Goal: Information Seeking & Learning: Learn about a topic

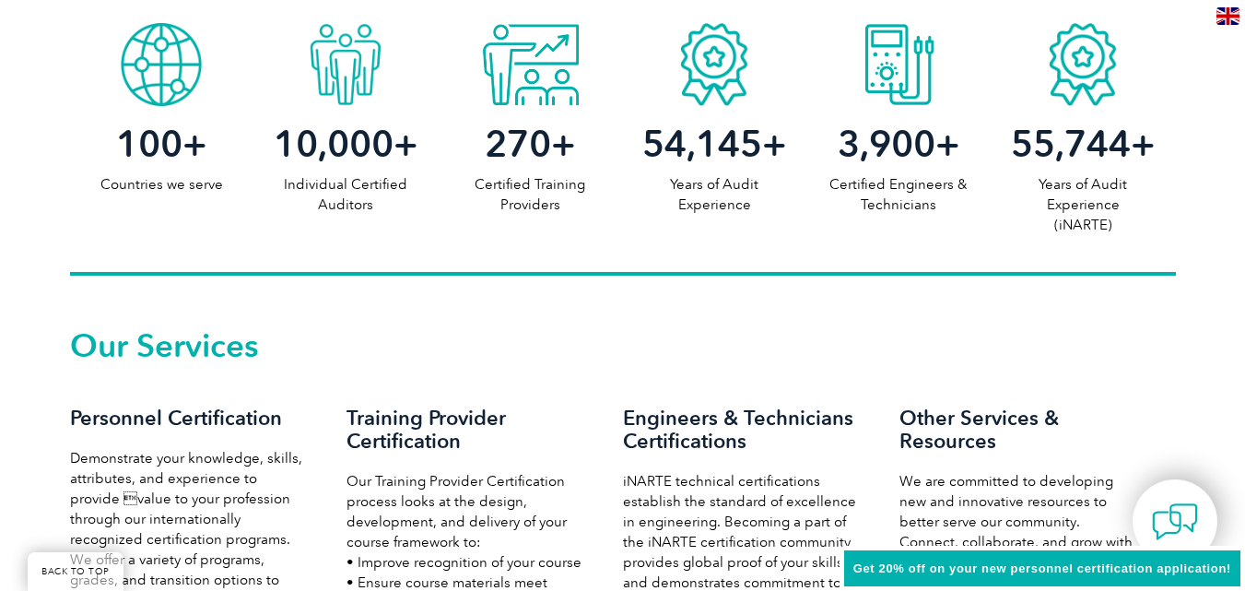
scroll to position [948, 0]
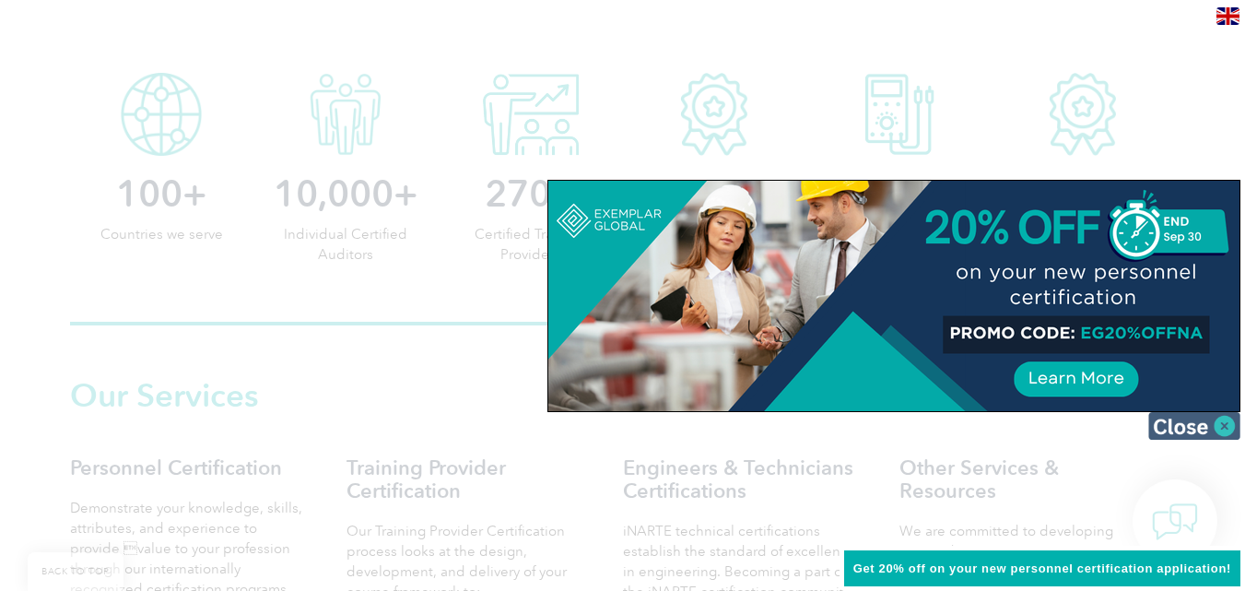
click at [1222, 426] on img at bounding box center [1194, 426] width 92 height 28
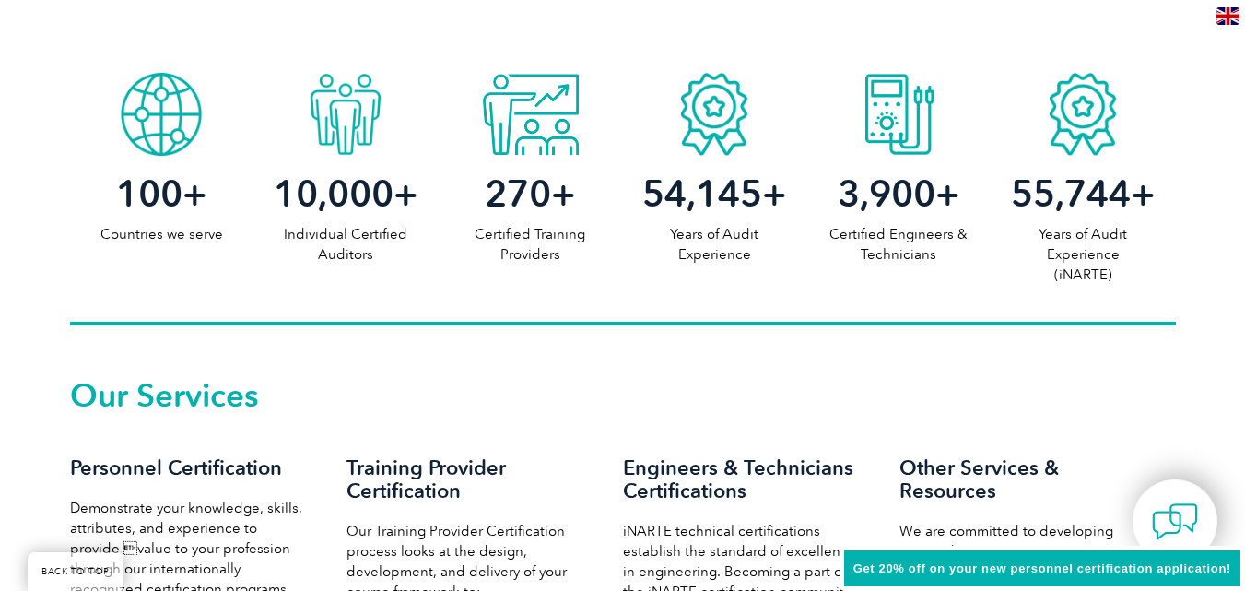
scroll to position [119, 0]
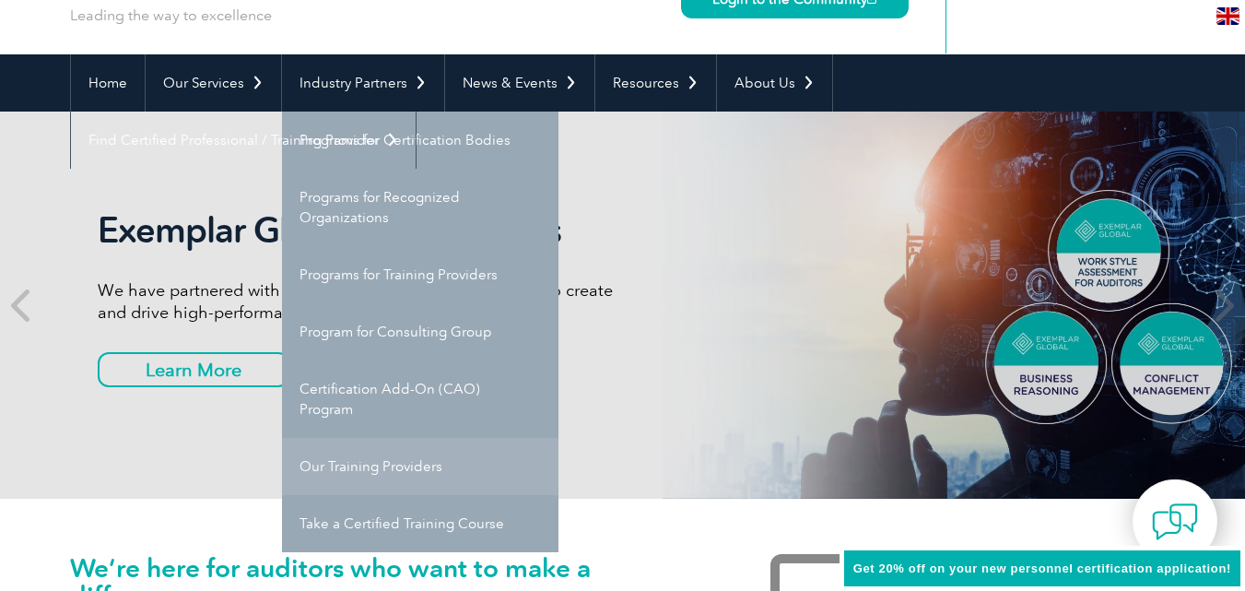
click at [334, 464] on link "Our Training Providers" at bounding box center [420, 466] width 276 height 57
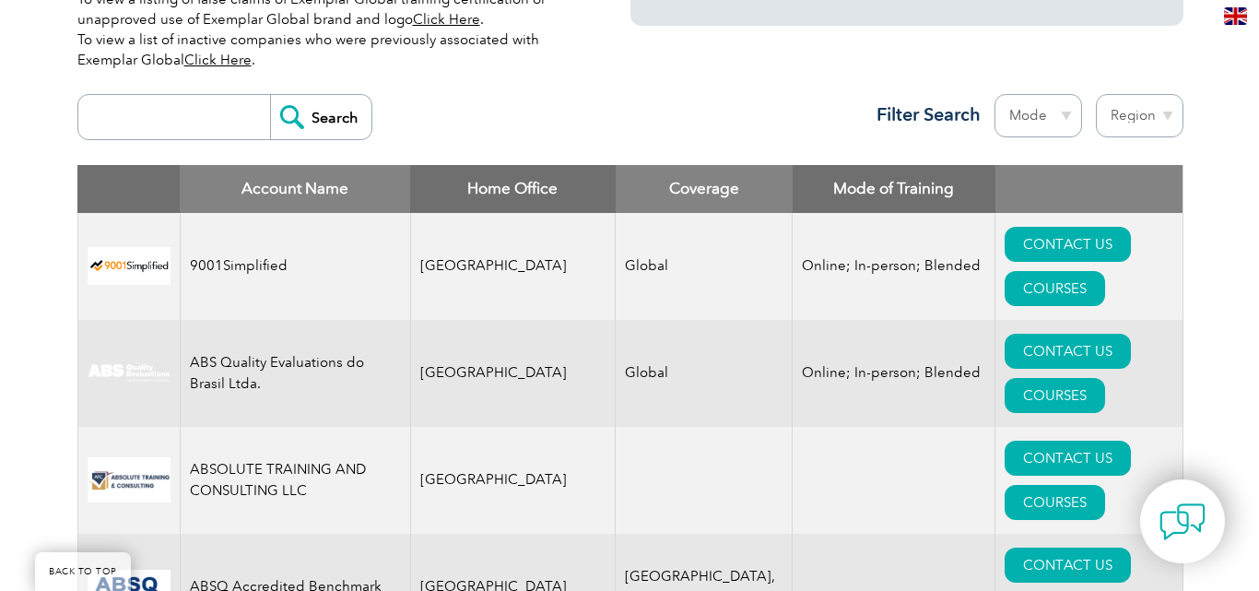
scroll to position [737, 0]
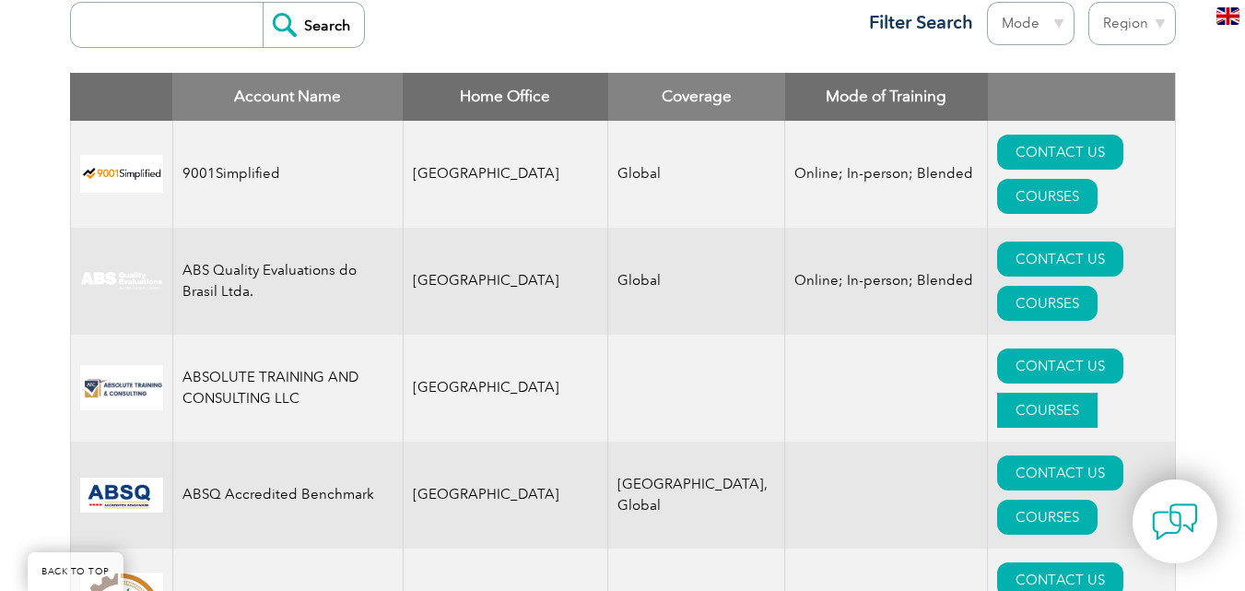
click at [1098, 393] on link "COURSES" at bounding box center [1047, 410] width 100 height 35
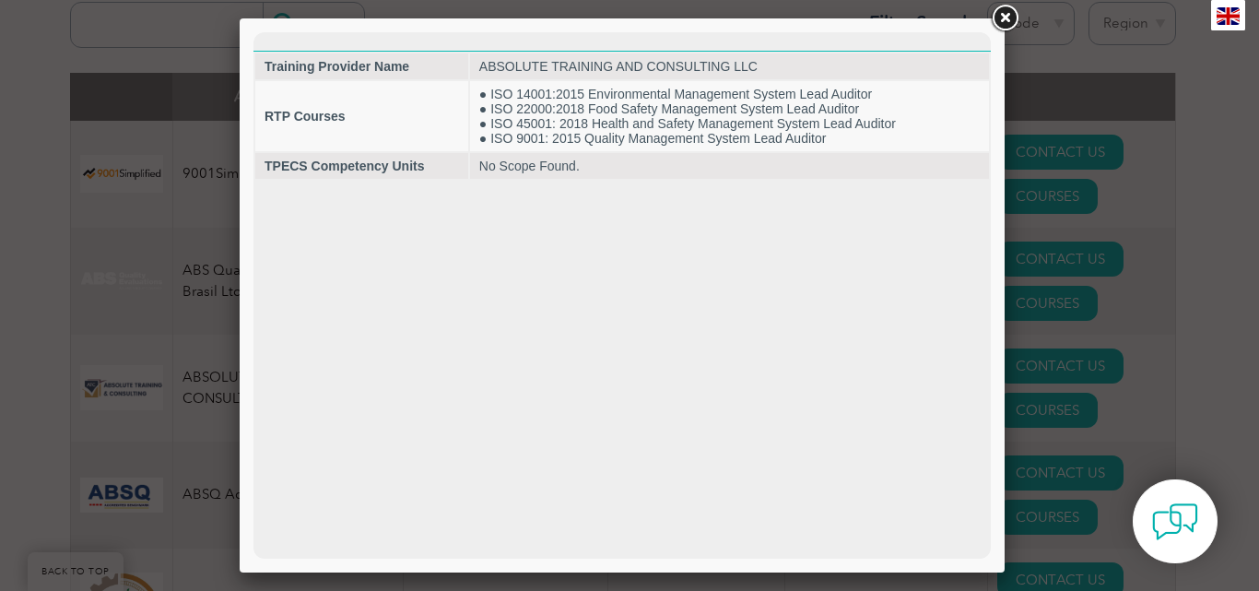
scroll to position [0, 0]
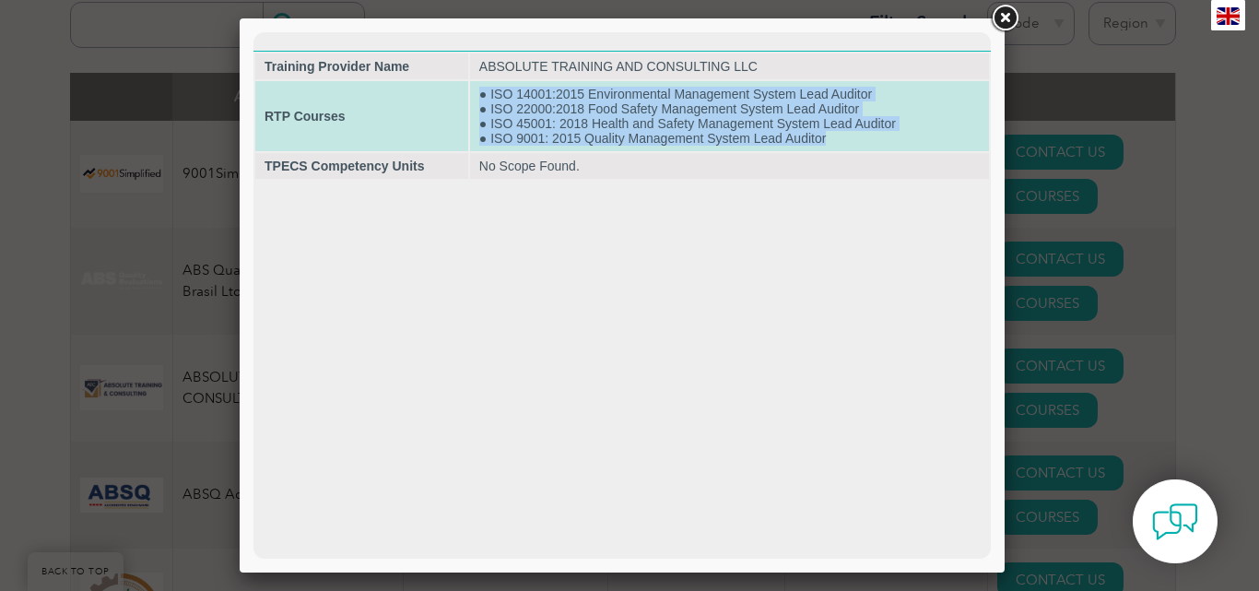
drag, startPoint x: 480, startPoint y: 89, endPoint x: 912, endPoint y: 135, distance: 434.5
click at [912, 135] on td "● ISO 14001:2015 Environmental Management System Lead Auditor ● ISO 22000:2018 …" at bounding box center [729, 116] width 519 height 70
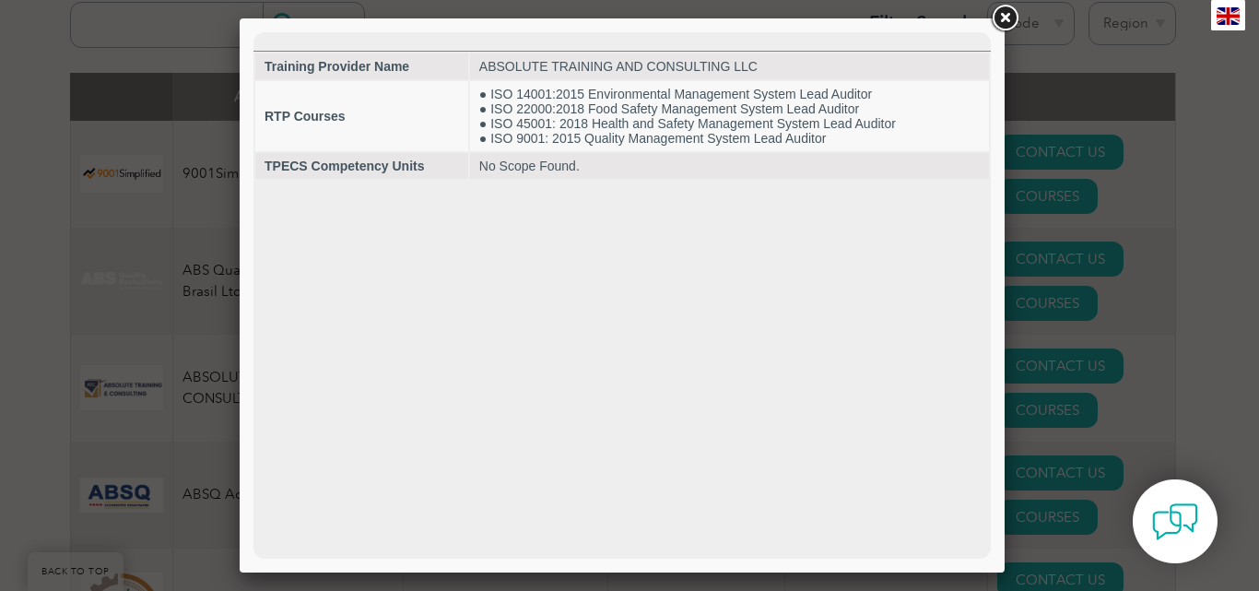
click at [830, 181] on html "Training Provider Name ABSOLUTE TRAINING AND CONSULTING LLC RTP Courses ● ISO 1…" at bounding box center [621, 106] width 737 height 148
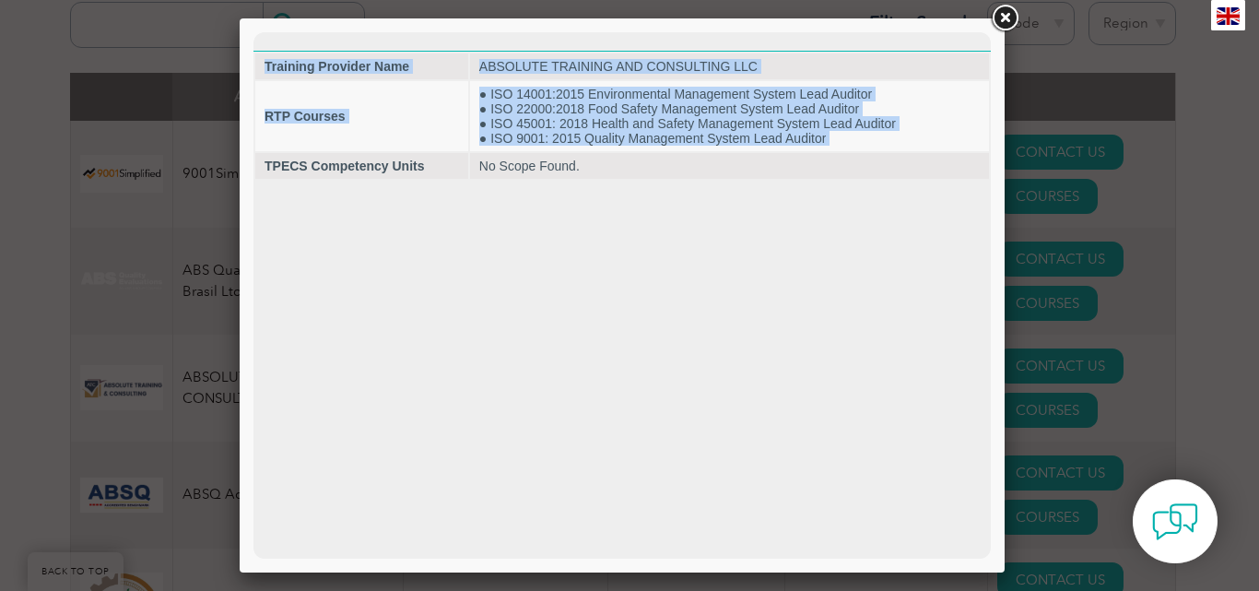
drag, startPoint x: 299, startPoint y: 163, endPoint x: 768, endPoint y: 225, distance: 472.2
click at [768, 181] on html "Training Provider Name ABSOLUTE TRAINING AND CONSULTING LLC RTP Courses ● ISO 1…" at bounding box center [621, 106] width 737 height 148
click at [817, 181] on html "Training Provider Name ABSOLUTE TRAINING AND CONSULTING LLC RTP Courses ● ISO 1…" at bounding box center [621, 106] width 737 height 148
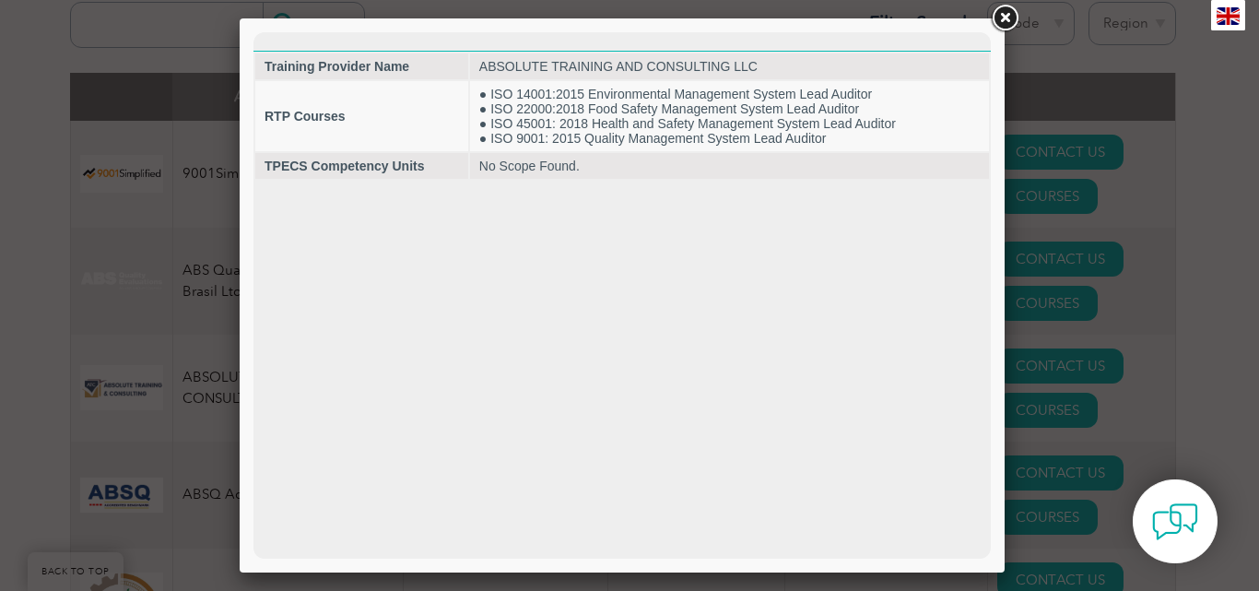
click at [1016, 16] on link at bounding box center [1004, 18] width 33 height 33
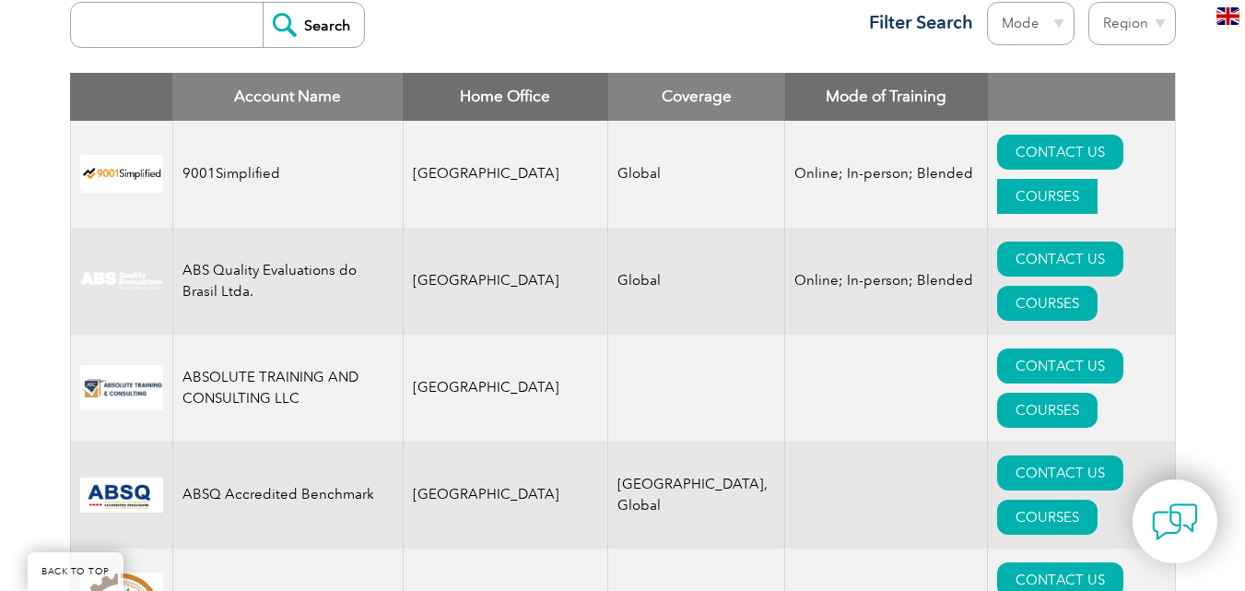
click at [1082, 179] on link "COURSES" at bounding box center [1047, 196] width 100 height 35
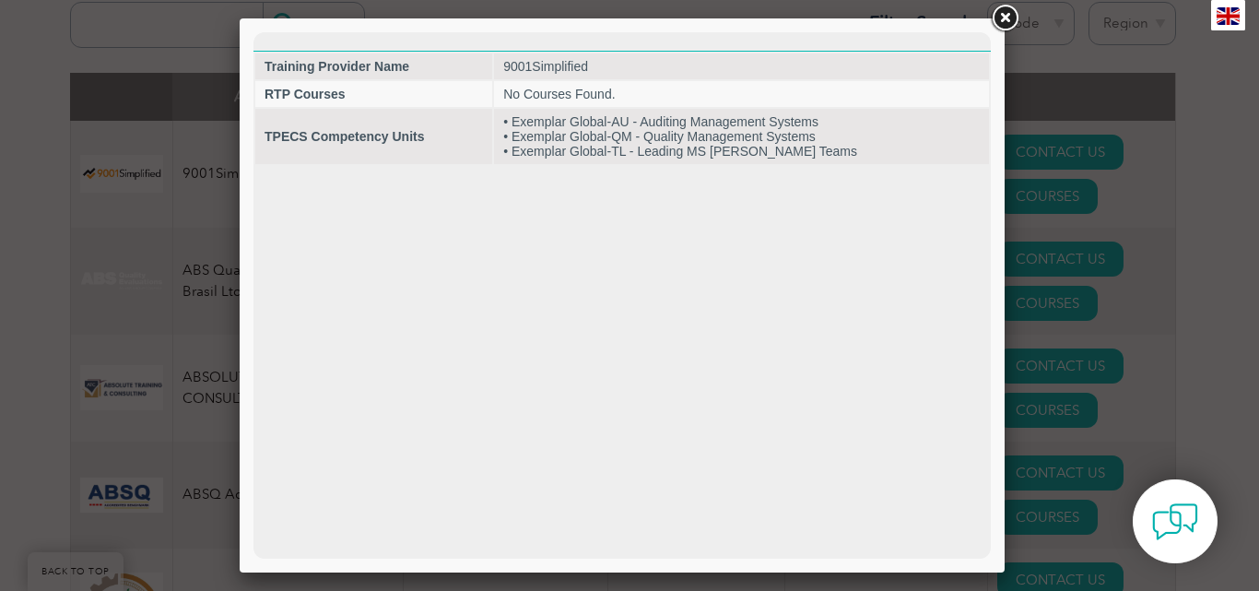
click at [1006, 14] on link at bounding box center [1004, 18] width 33 height 33
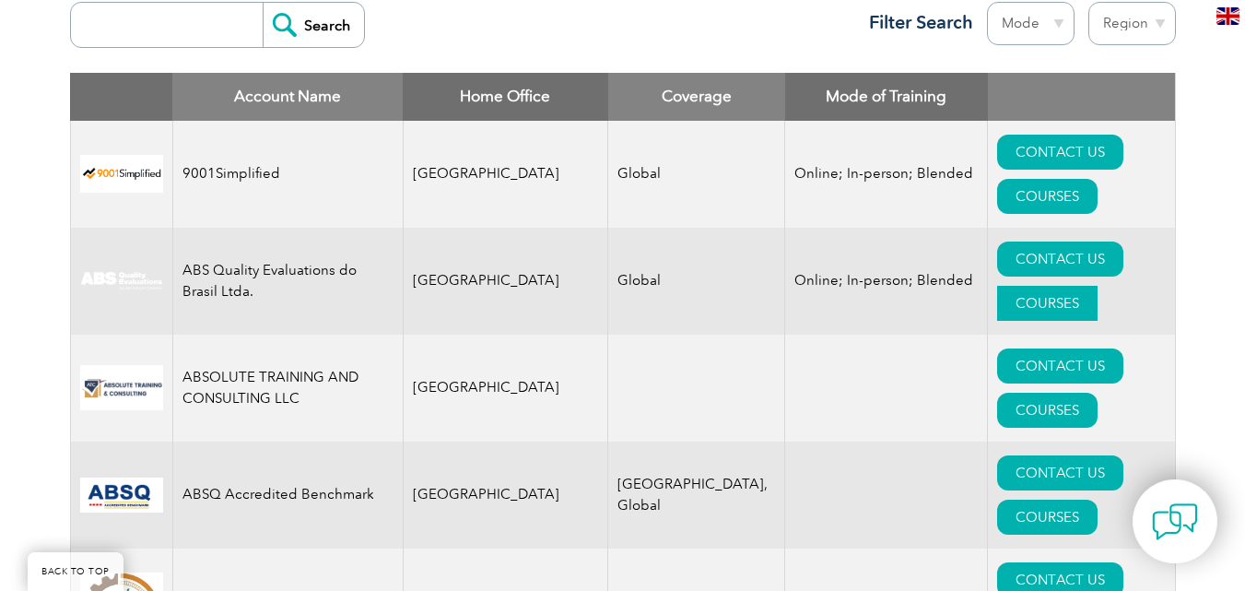
click at [1093, 286] on link "COURSES" at bounding box center [1047, 303] width 100 height 35
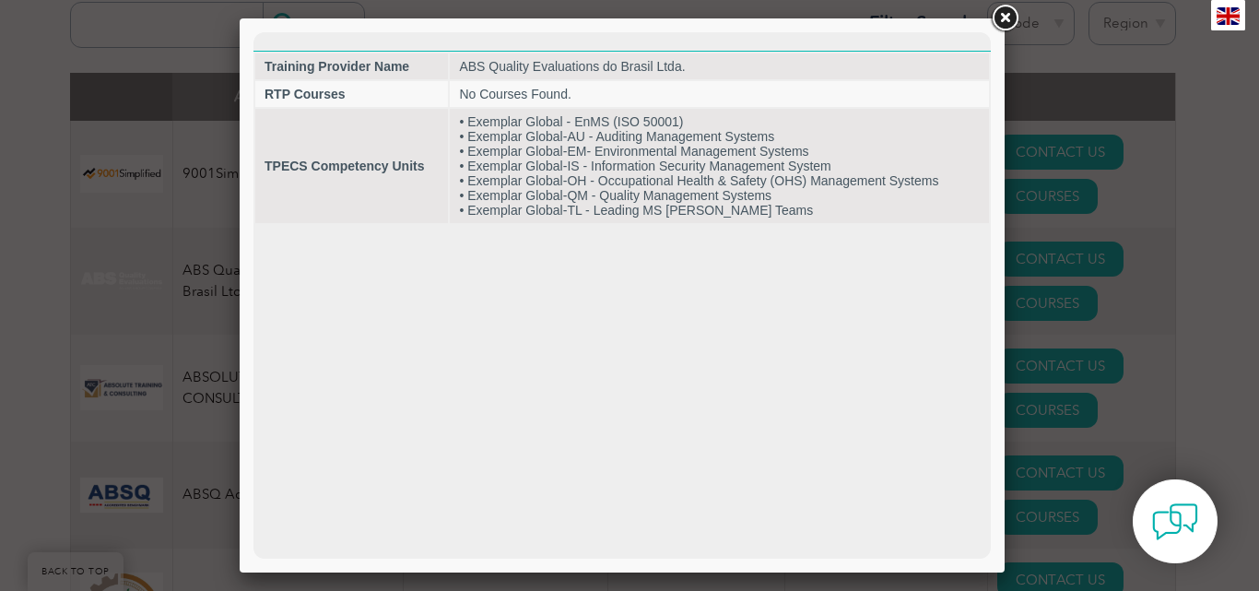
click at [1009, 14] on link at bounding box center [1004, 18] width 33 height 33
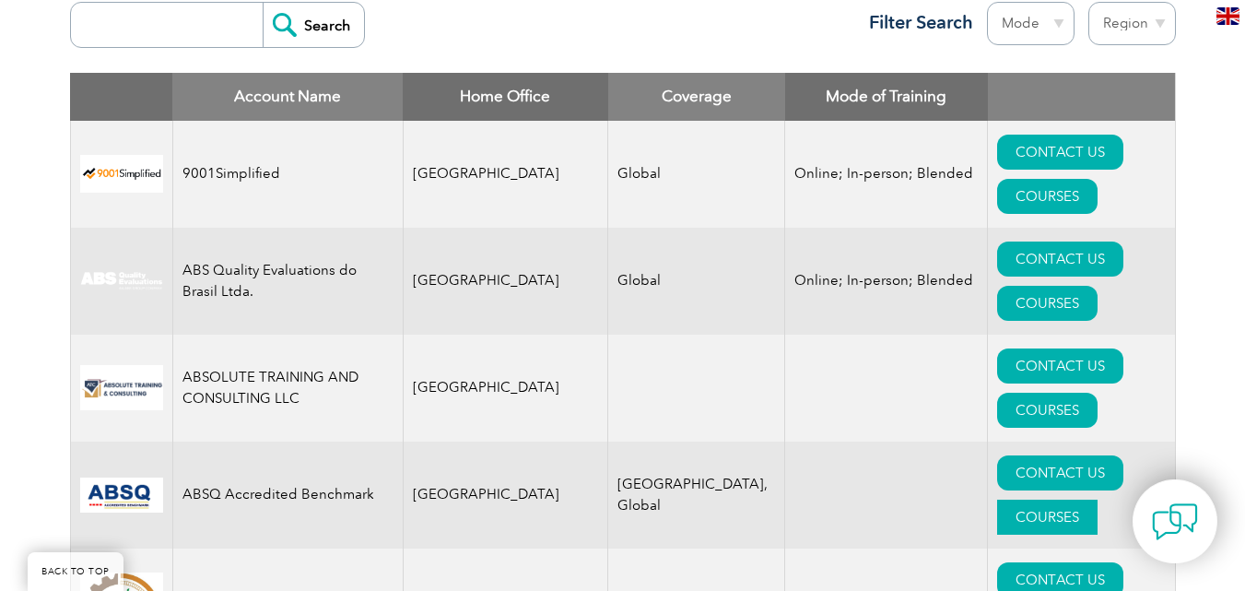
click at [1098, 499] on link "COURSES" at bounding box center [1047, 516] width 100 height 35
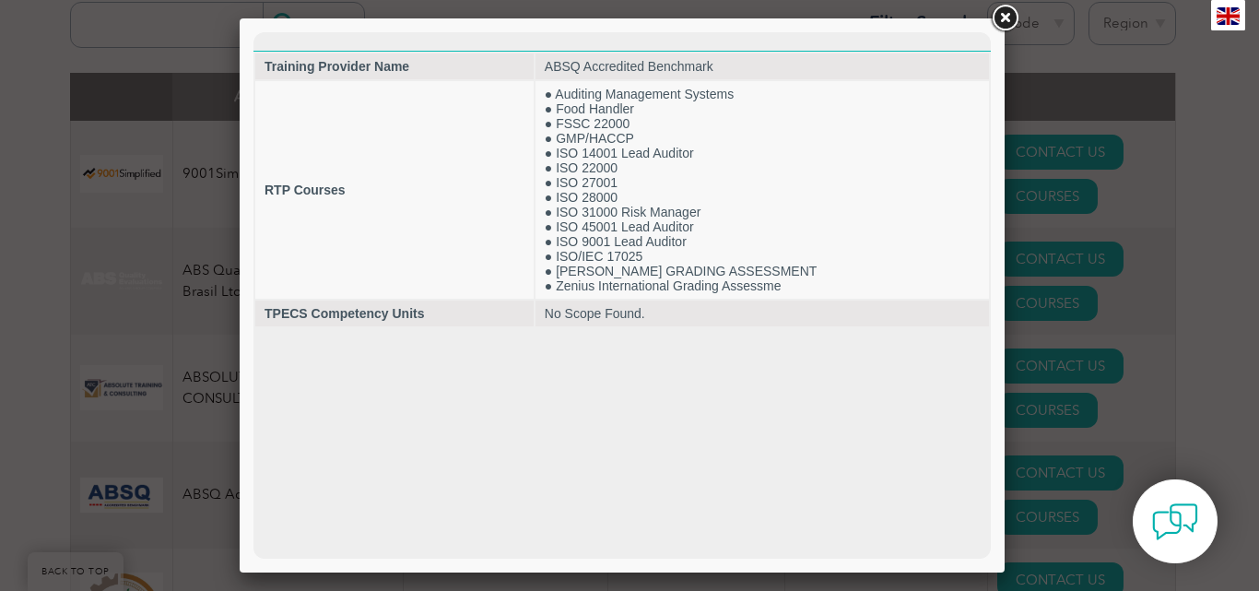
click at [1008, 16] on link at bounding box center [1004, 18] width 33 height 33
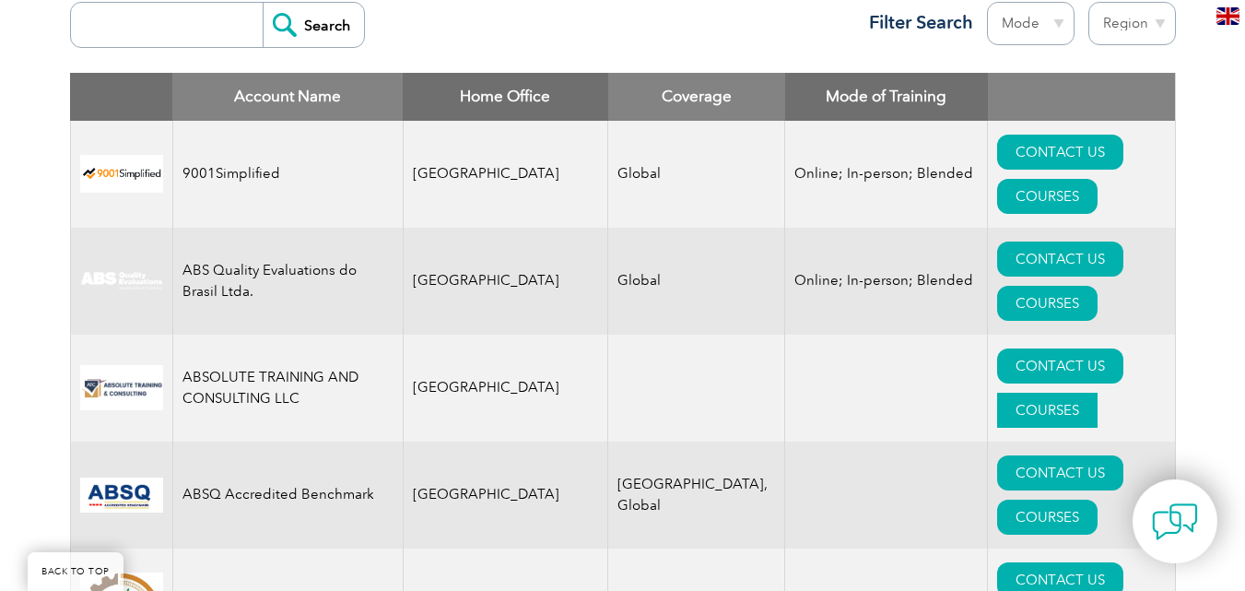
click at [1091, 393] on link "COURSES" at bounding box center [1047, 410] width 100 height 35
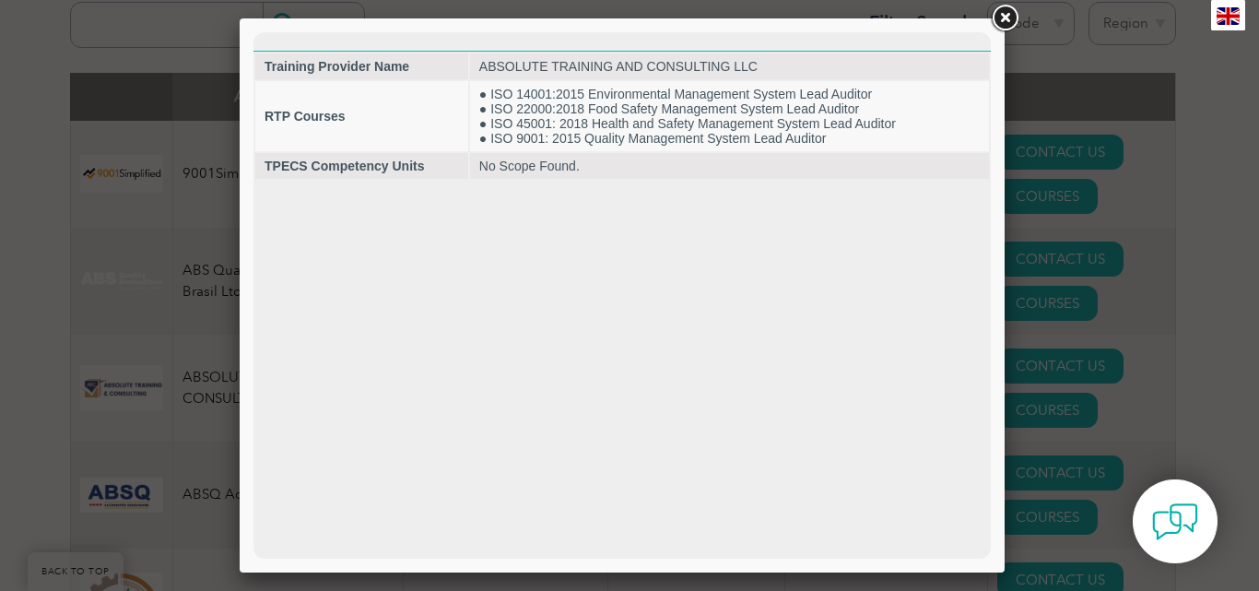
click at [1002, 15] on link at bounding box center [1004, 18] width 33 height 33
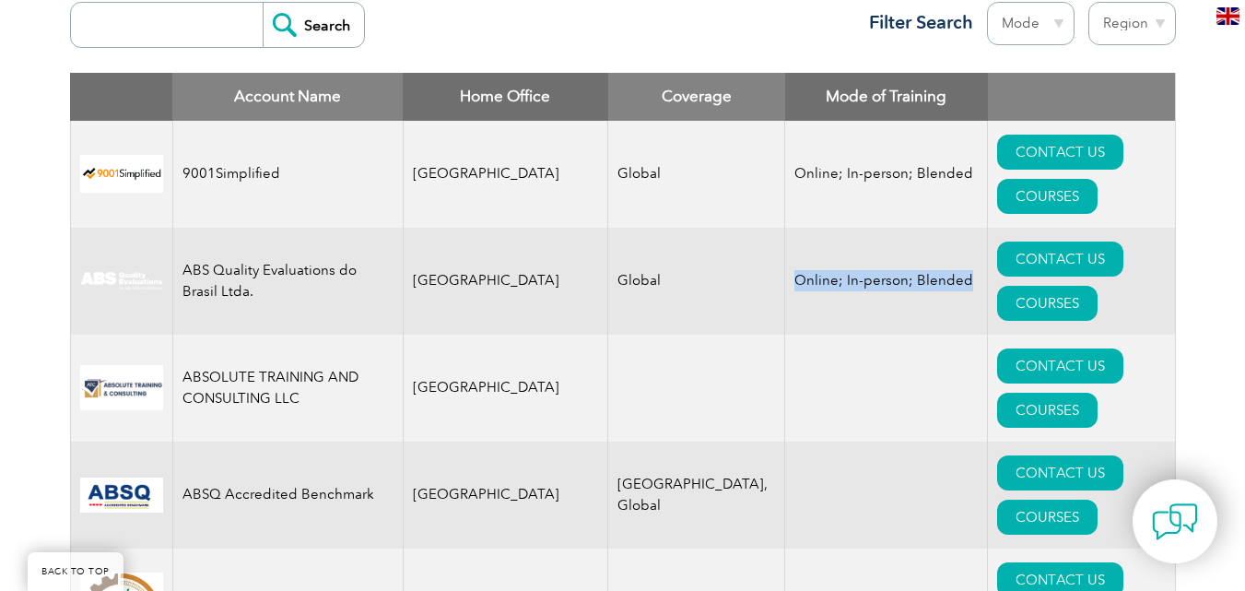
drag, startPoint x: 879, startPoint y: 215, endPoint x: 709, endPoint y: 215, distance: 170.5
click at [785, 228] on td "Online; In-person; Blended" at bounding box center [886, 281] width 203 height 107
copy td "Online; In-person; Blended"
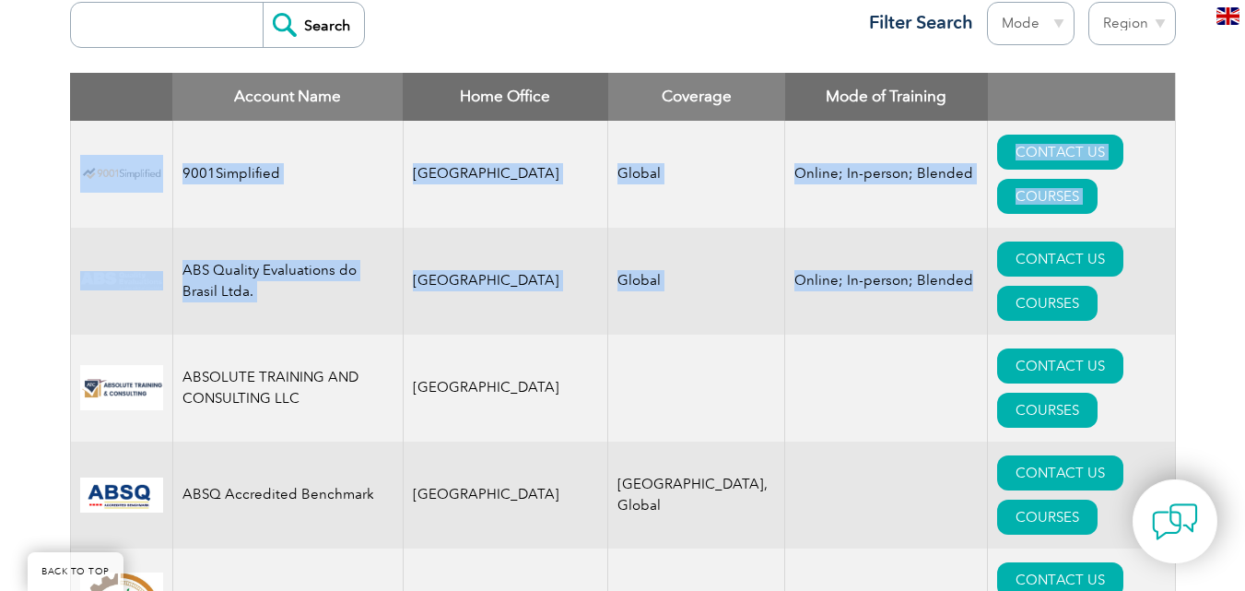
drag, startPoint x: 887, startPoint y: 217, endPoint x: 80, endPoint y: 168, distance: 808.7
click at [803, 228] on td "Online; In-person; Blended" at bounding box center [886, 281] width 203 height 107
drag, startPoint x: 671, startPoint y: 190, endPoint x: 105, endPoint y: 145, distance: 567.6
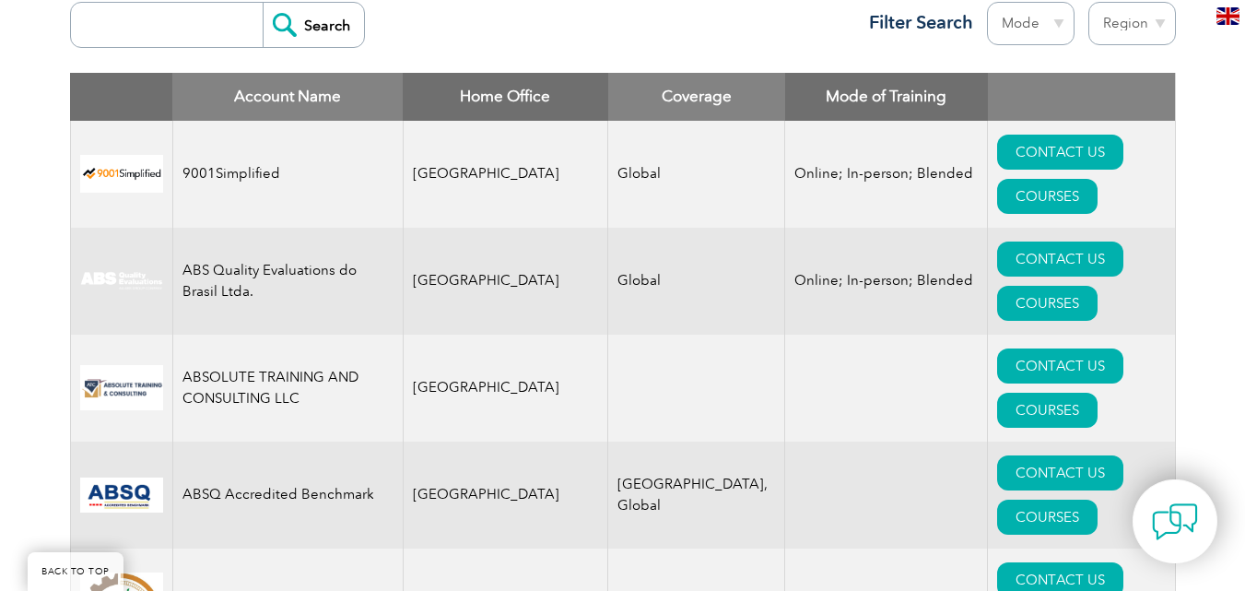
click at [321, 335] on td "ABSOLUTE TRAINING AND CONSULTING LLC" at bounding box center [287, 388] width 230 height 107
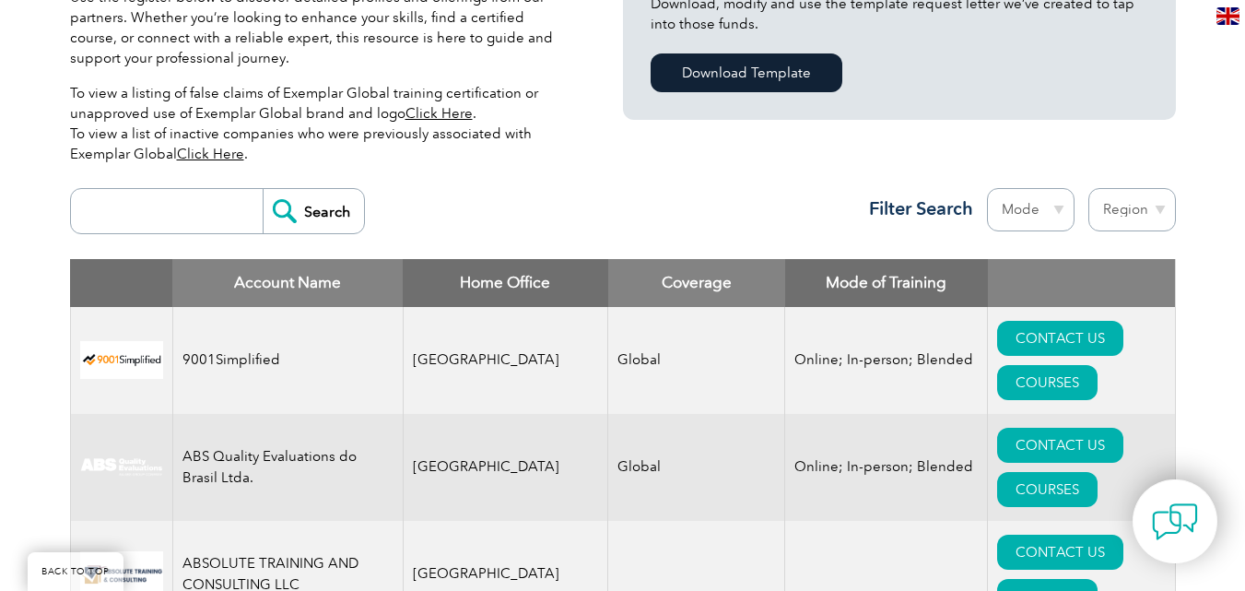
scroll to position [645, 0]
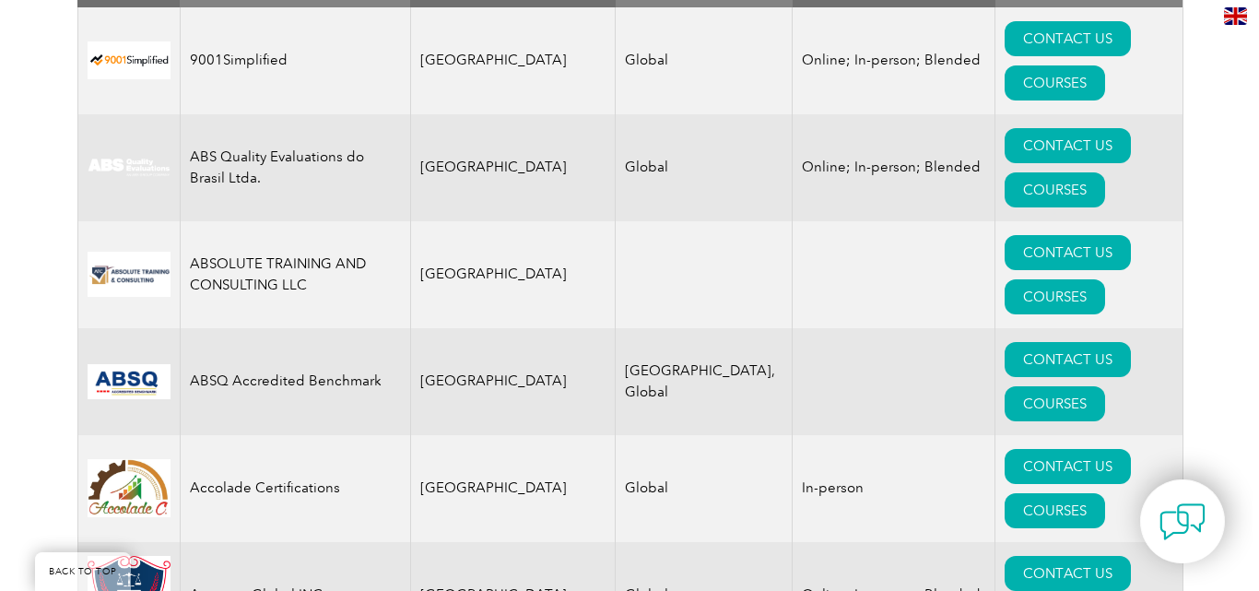
scroll to position [758, 0]
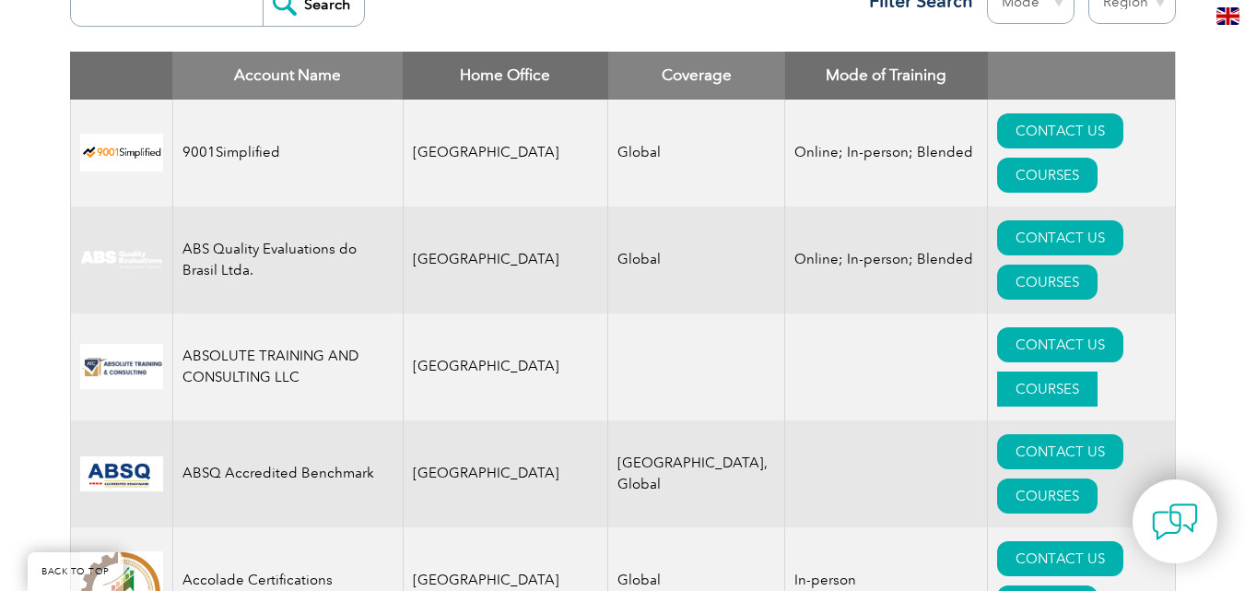
click at [1098, 371] on link "COURSES" at bounding box center [1047, 388] width 100 height 35
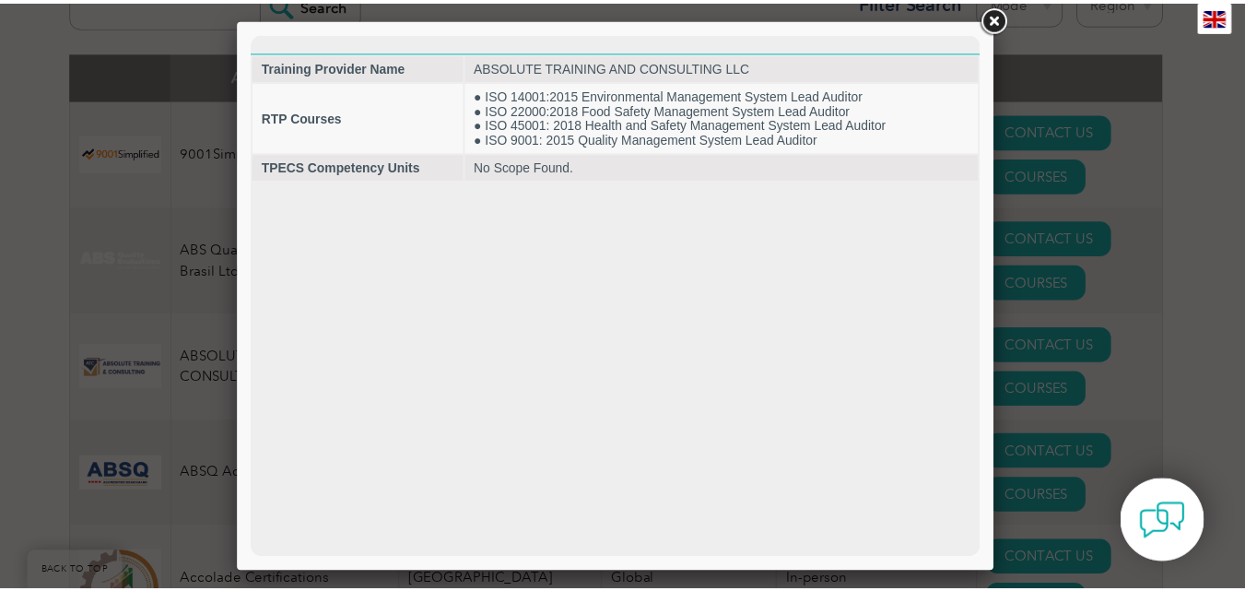
scroll to position [0, 0]
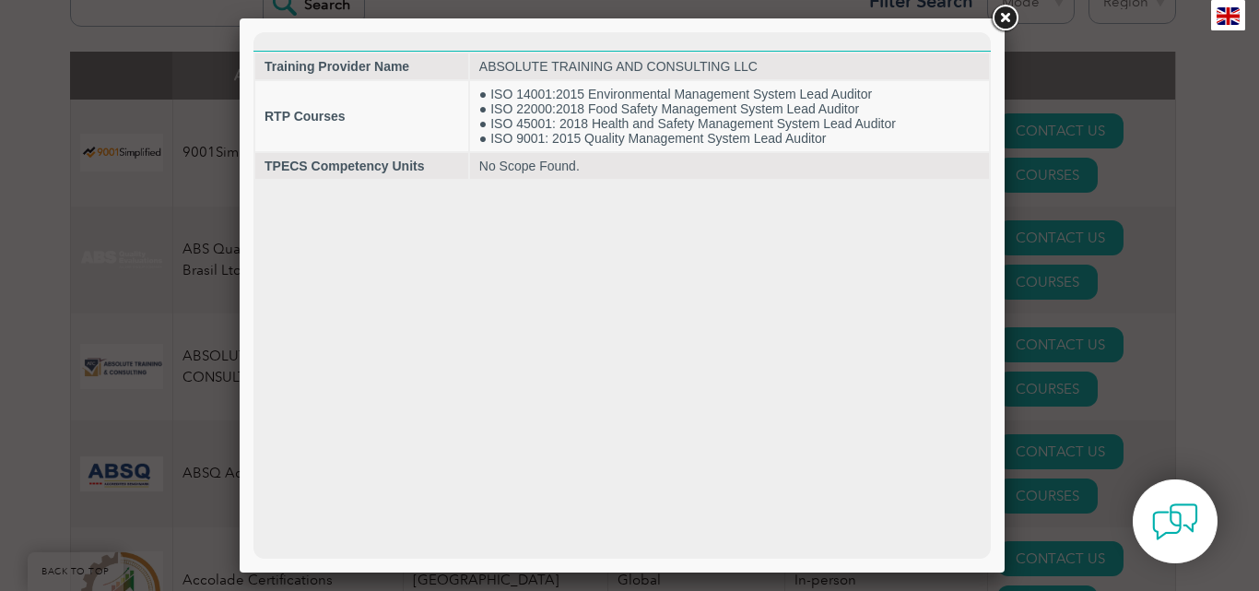
click at [1004, 22] on link at bounding box center [1004, 18] width 33 height 33
